Goal: Information Seeking & Learning: Learn about a topic

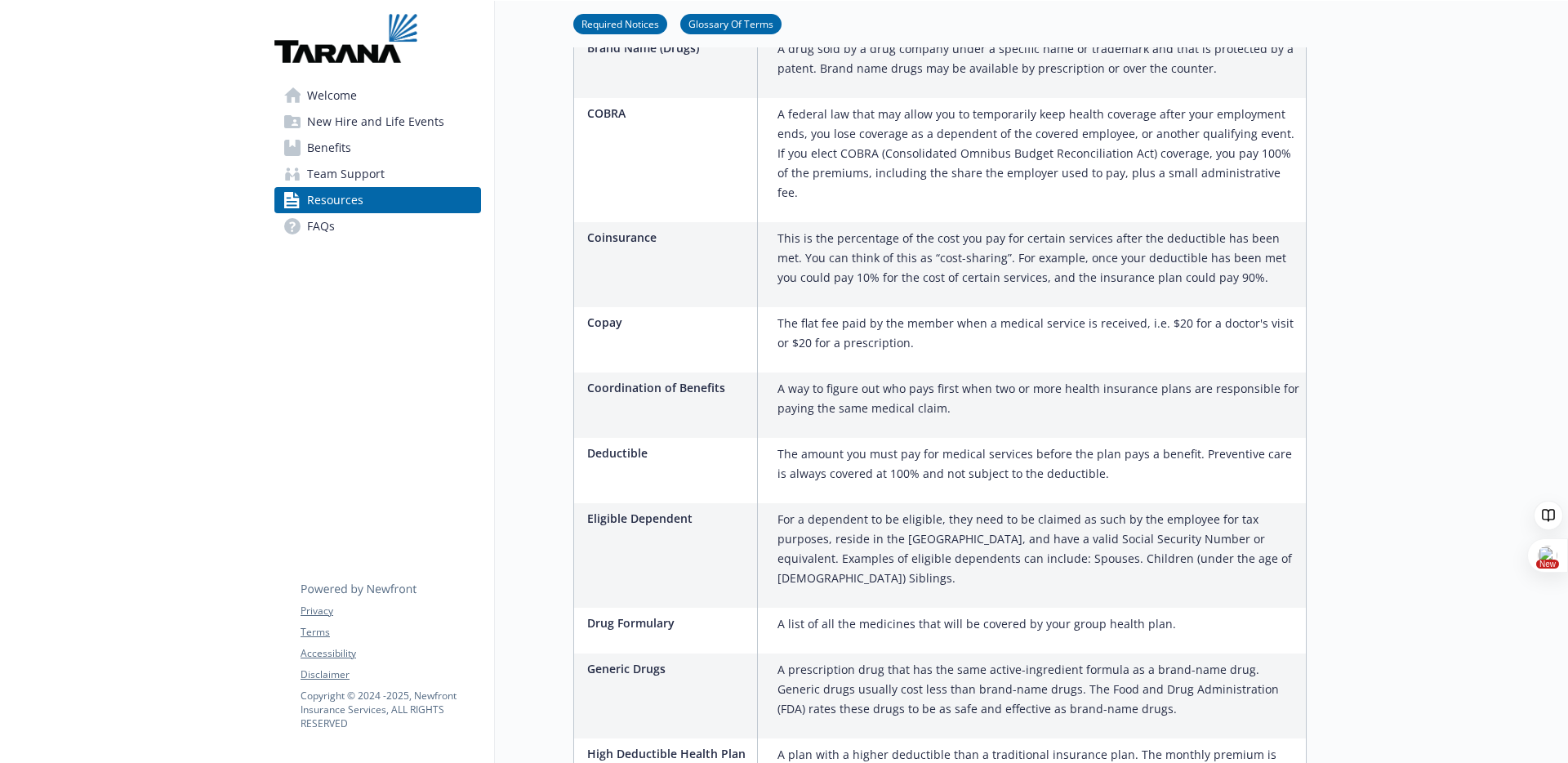
scroll to position [1267, 0]
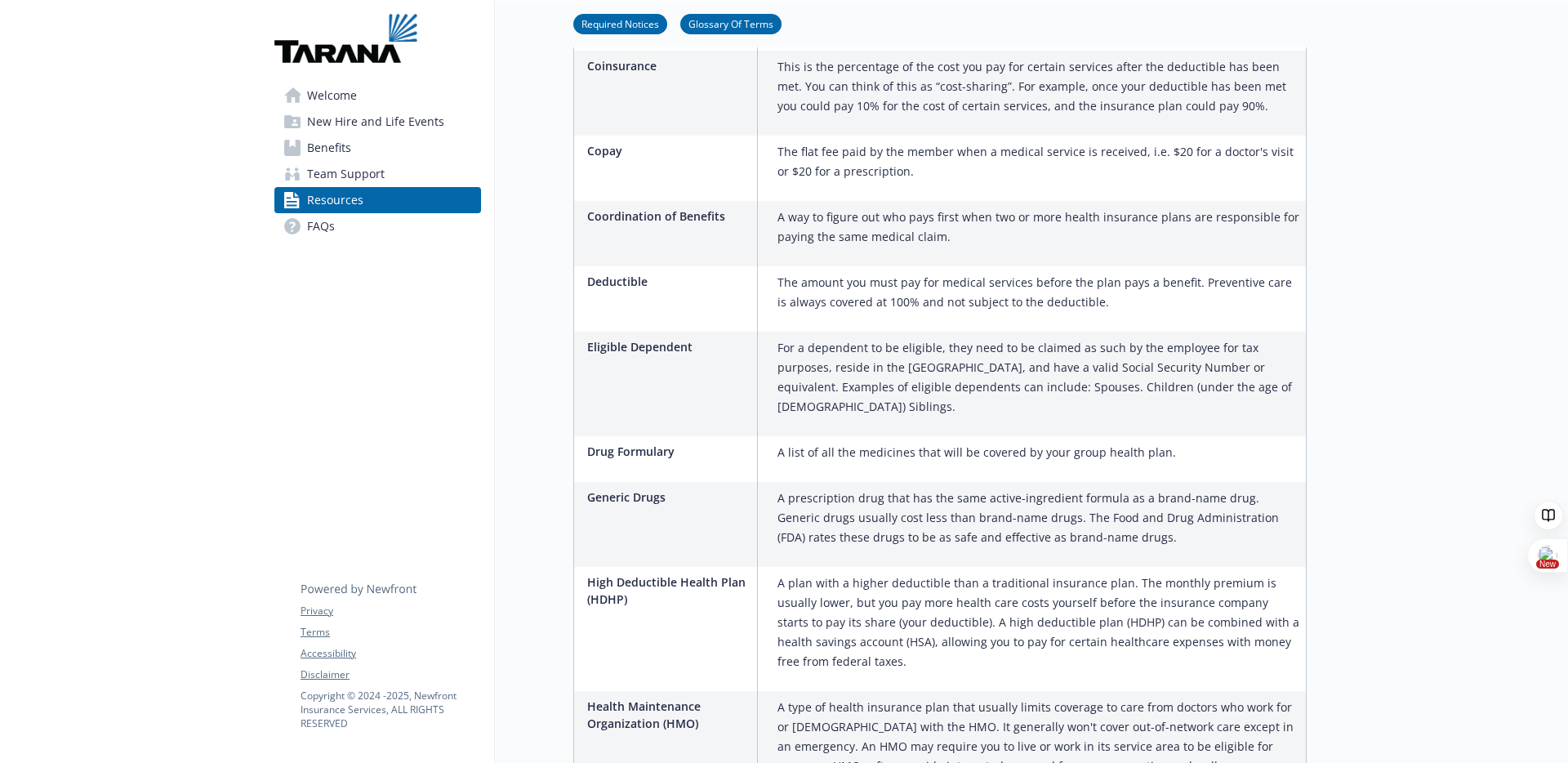
click at [338, 144] on span "Benefits" at bounding box center [329, 147] width 44 height 26
